Goal: Navigation & Orientation: Find specific page/section

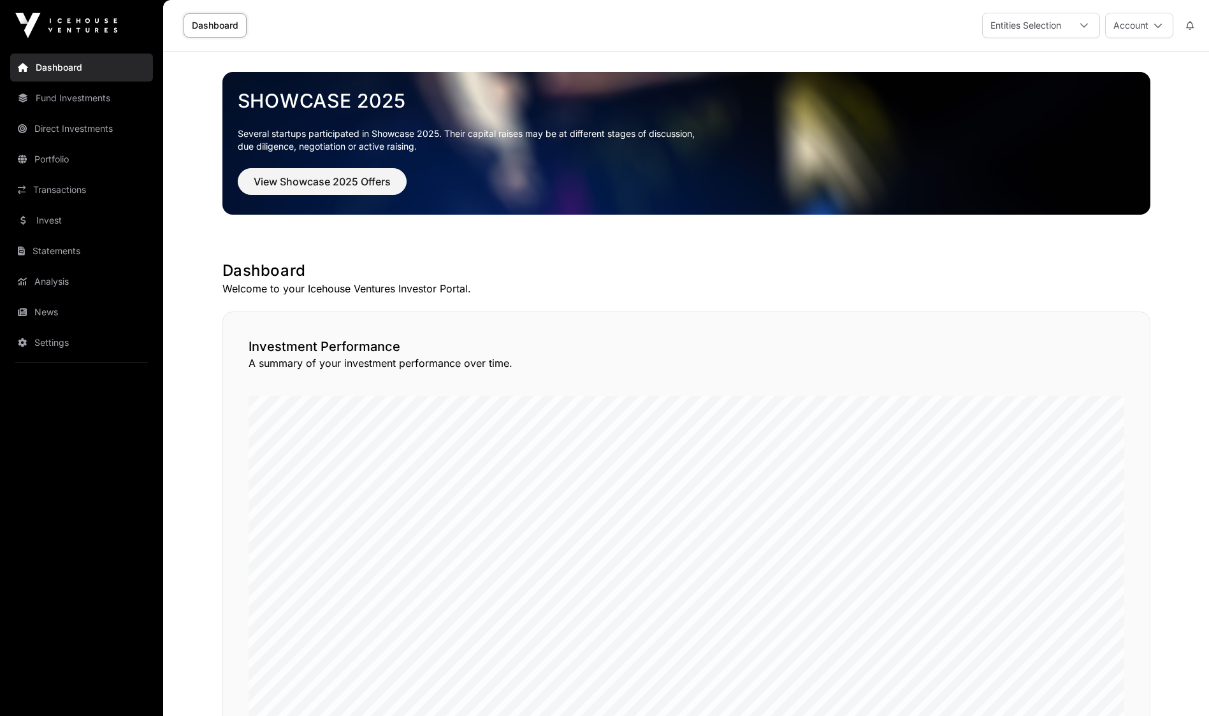
click at [69, 316] on link "News" at bounding box center [81, 312] width 143 height 28
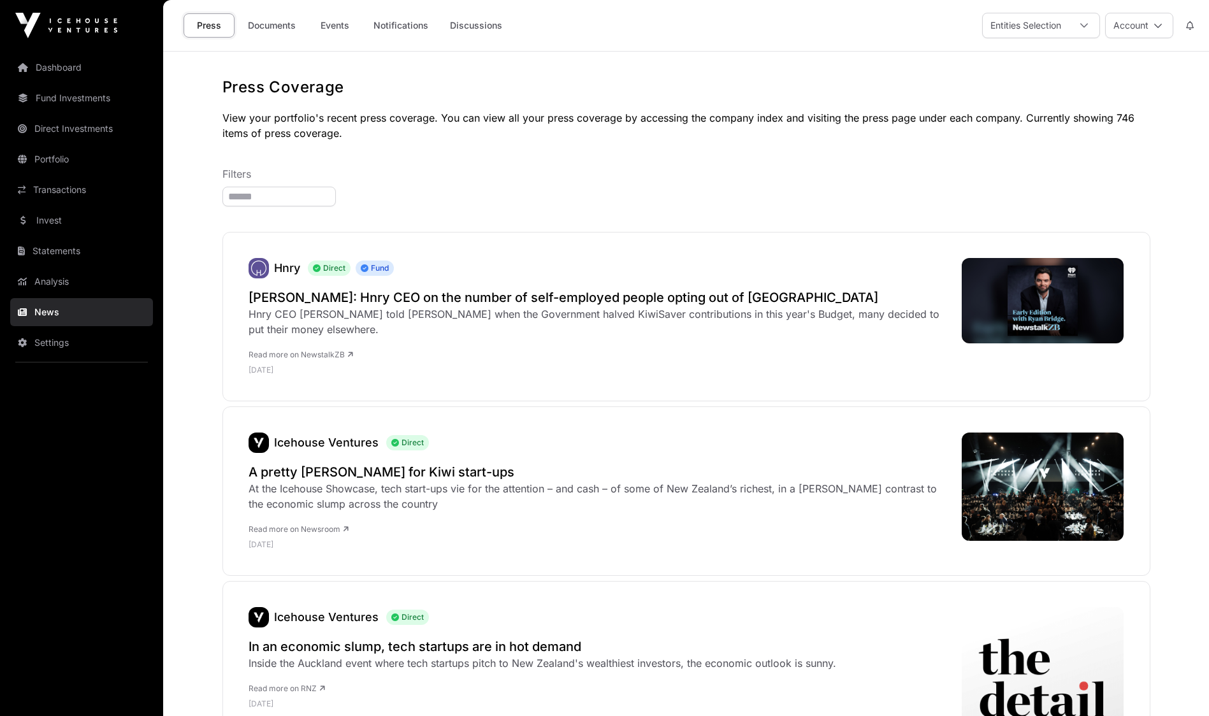
click at [275, 24] on link "Documents" at bounding box center [272, 25] width 64 height 24
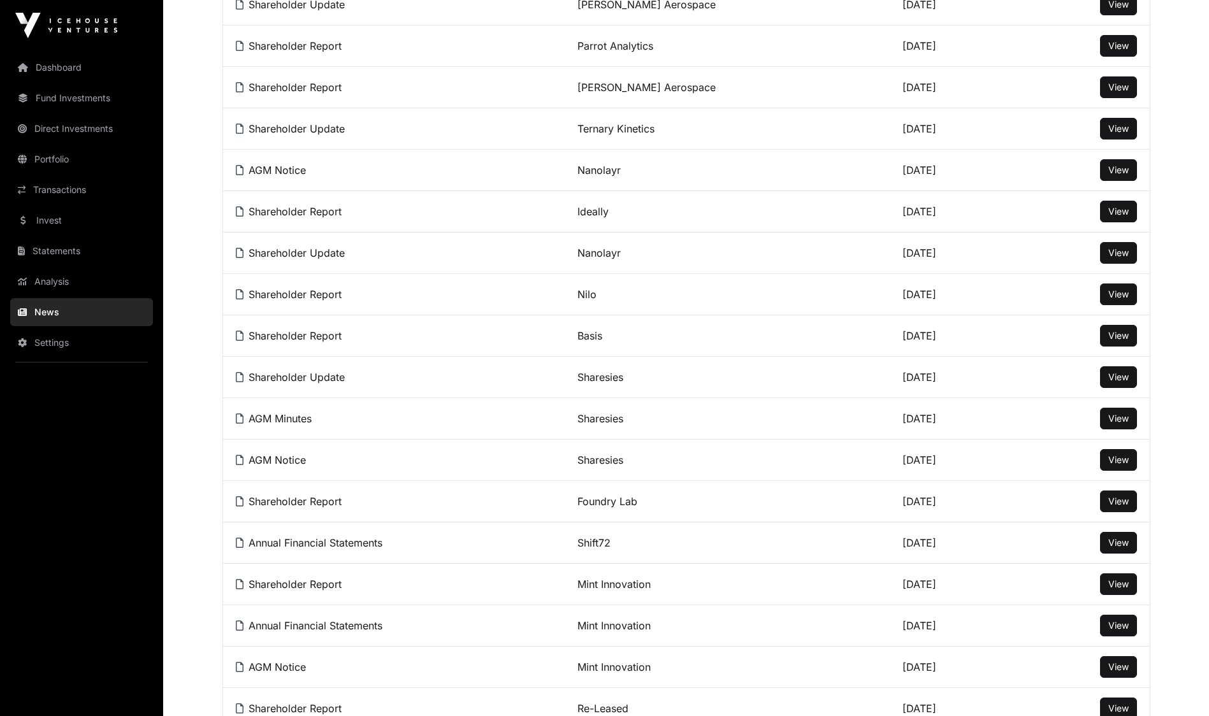
scroll to position [312, 0]
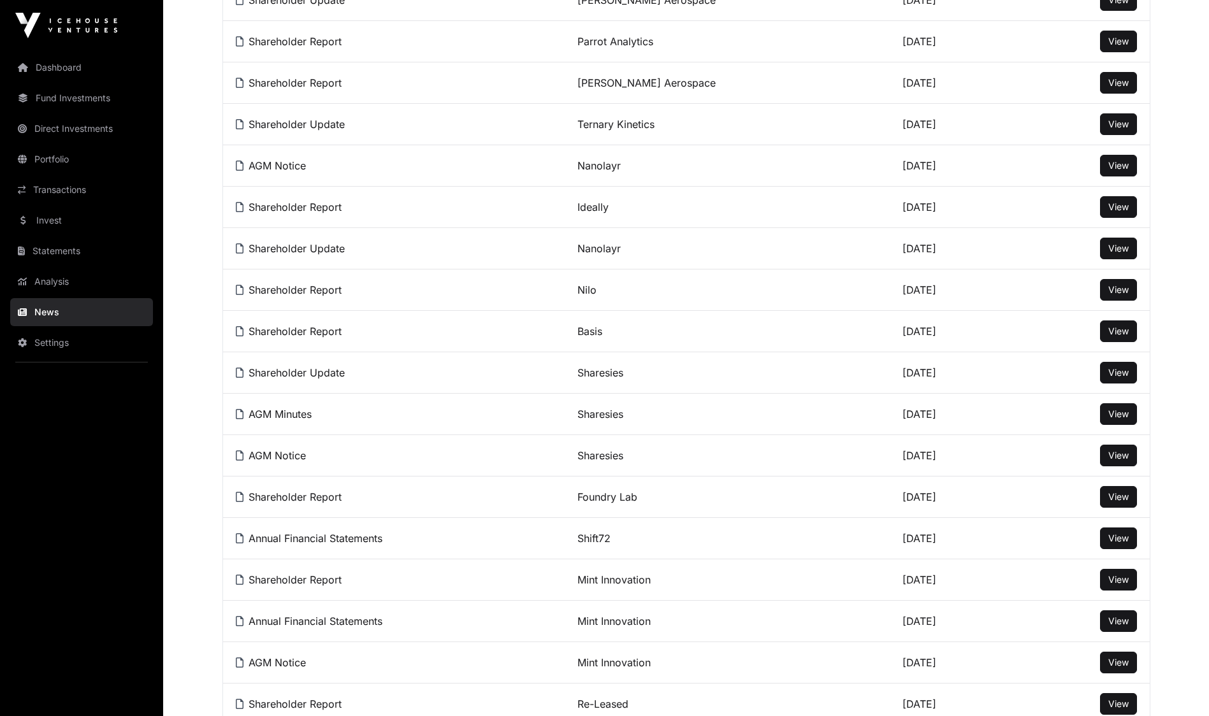
click at [77, 199] on link "Transactions" at bounding box center [81, 190] width 143 height 28
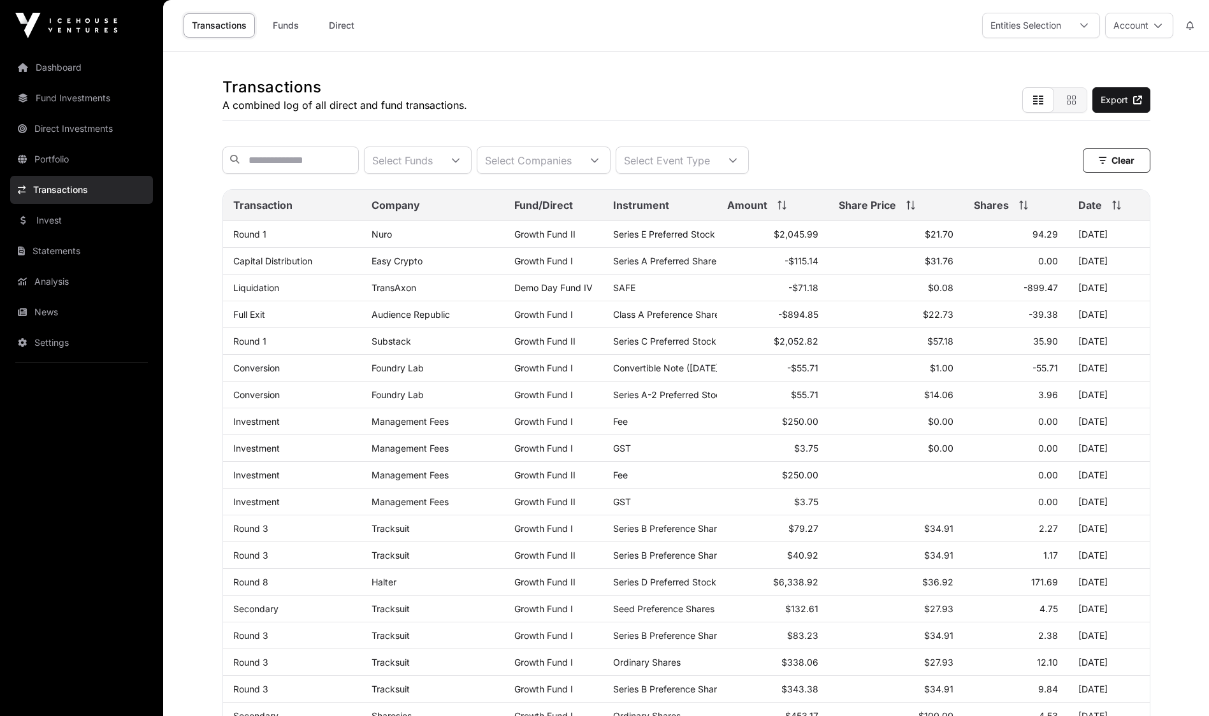
click at [73, 107] on link "Fund Investments" at bounding box center [81, 98] width 143 height 28
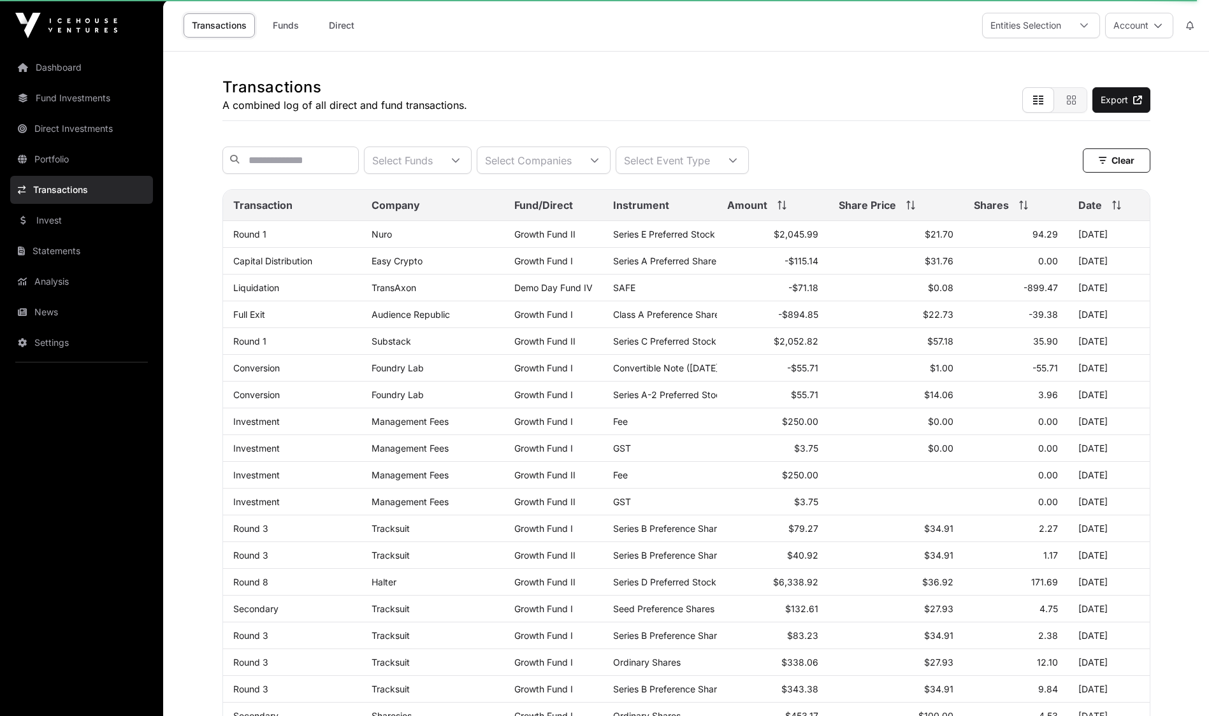
click at [1135, 30] on button "Account" at bounding box center [1139, 25] width 68 height 25
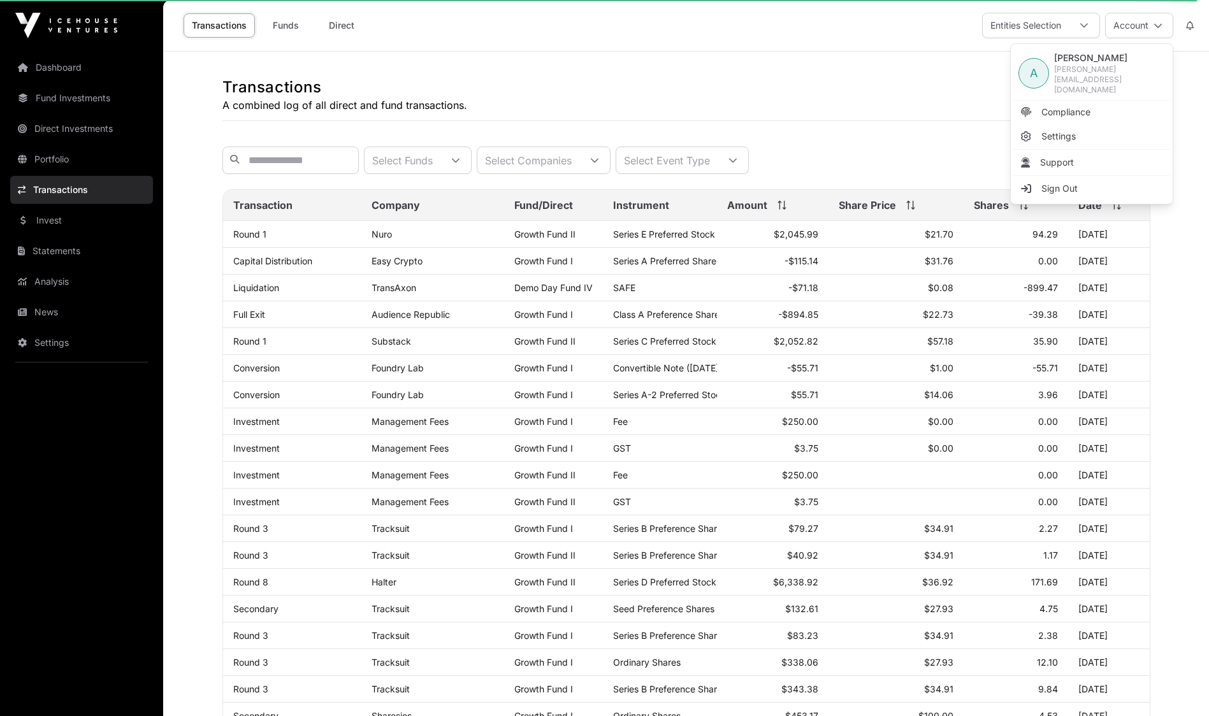
click at [1078, 178] on link "Sign Out" at bounding box center [1091, 188] width 157 height 23
